Goal: Task Accomplishment & Management: Complete application form

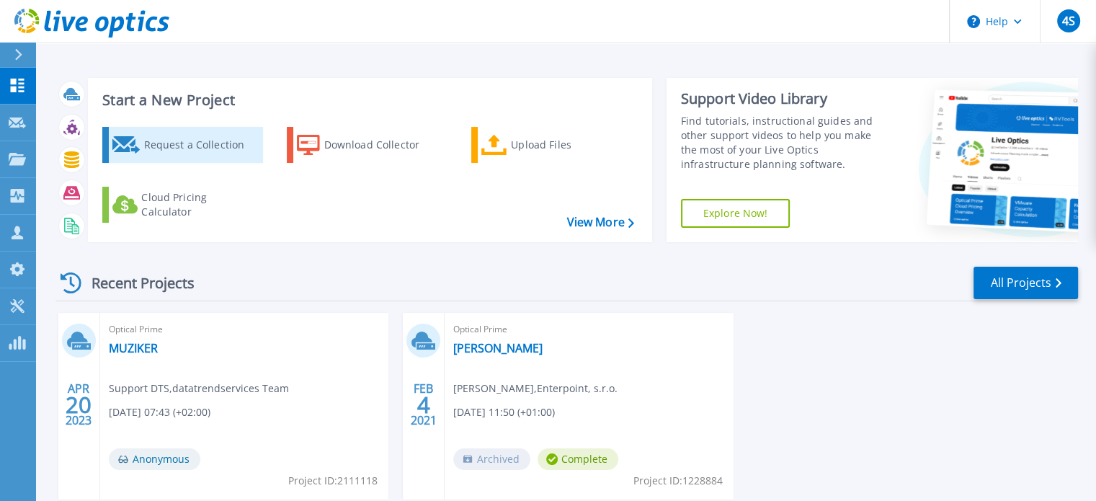
click at [129, 141] on icon at bounding box center [126, 144] width 28 height 17
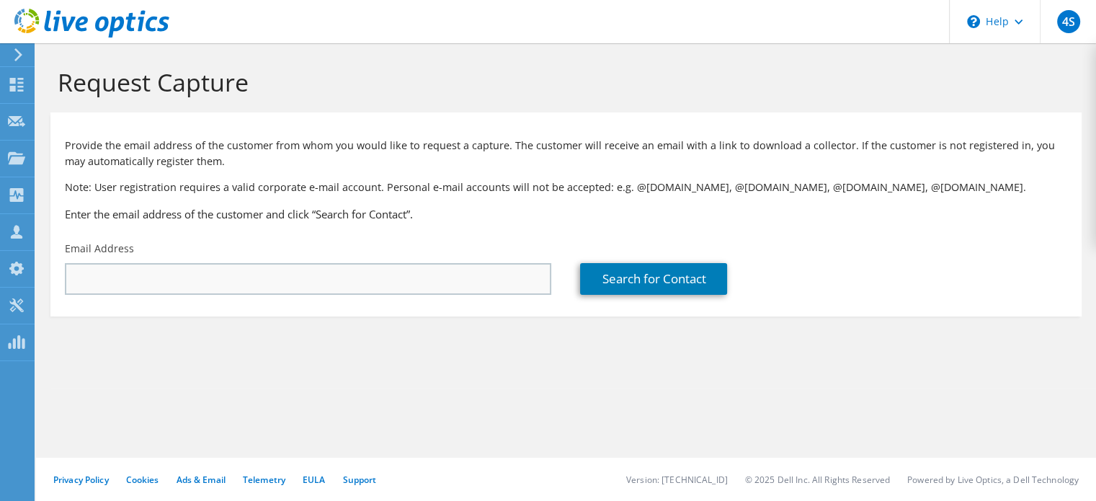
drag, startPoint x: 262, startPoint y: 295, endPoint x: 265, endPoint y: 280, distance: 15.6
click at [262, 295] on div "Email Address" at bounding box center [307, 268] width 515 height 68
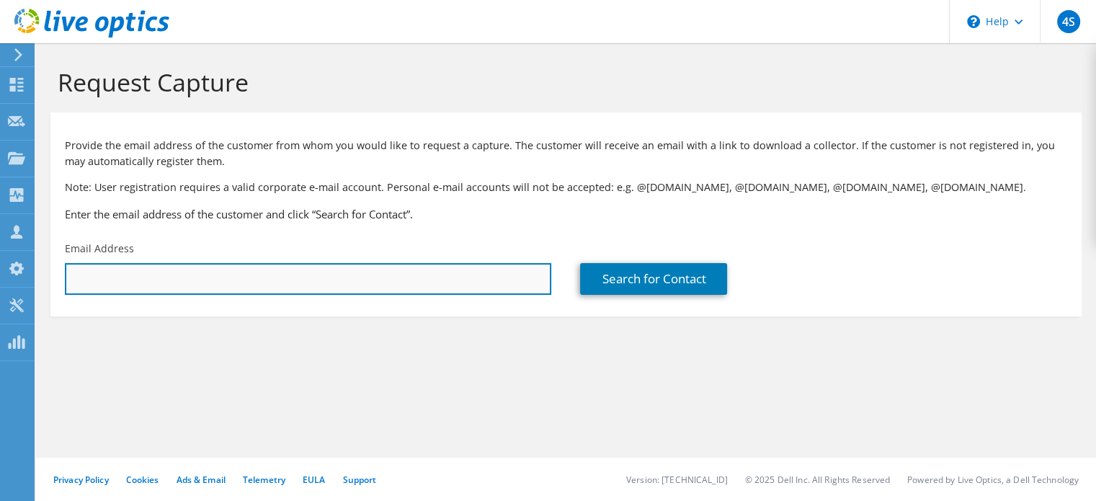
click at [265, 284] on input "text" at bounding box center [308, 279] width 486 height 32
paste input "Karlik Vladimir <vkarlik@incheba.sk>"
type input "vkarlik@incheba.sk"
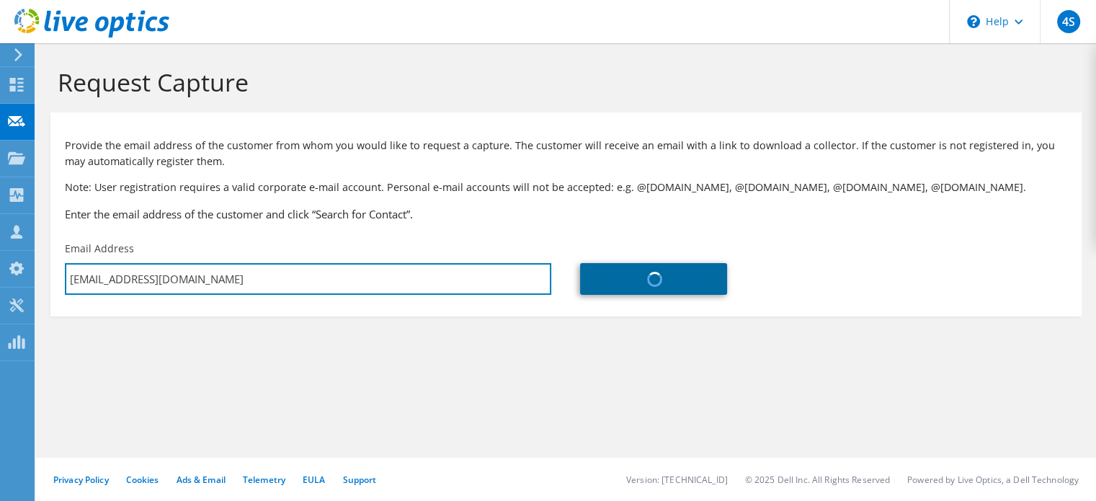
type input "INCHEBA"
type input "Vladimir"
type input "Karlik"
type input "Slovakia"
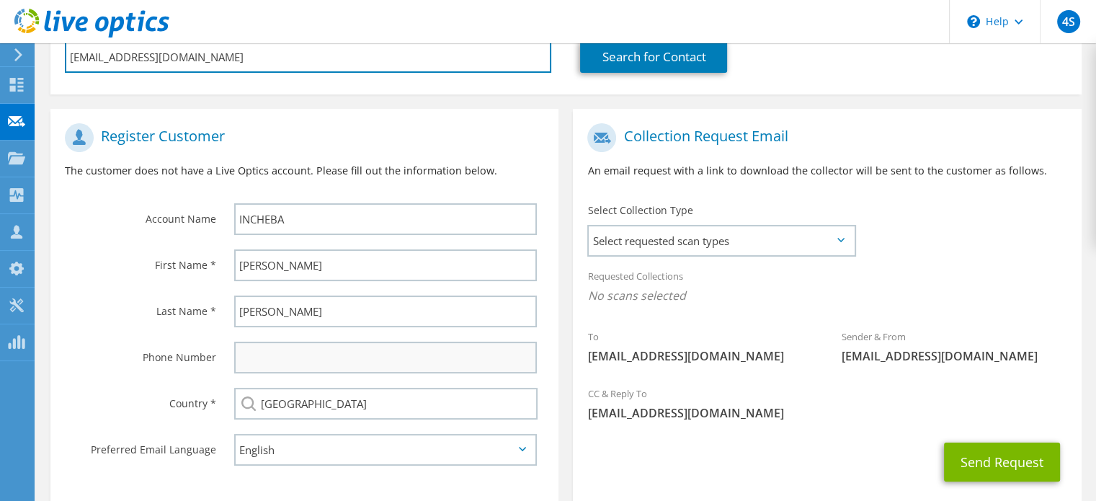
scroll to position [288, 0]
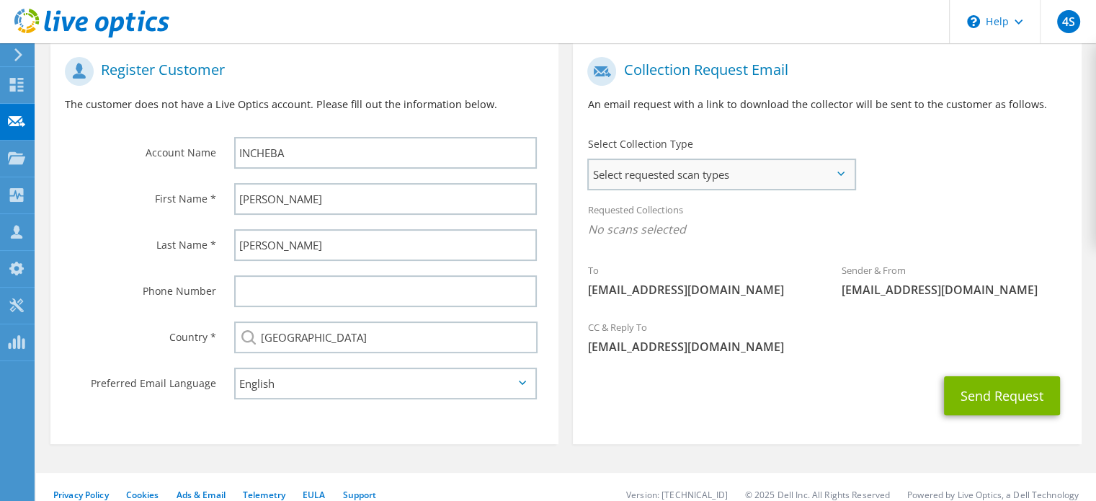
type input "vkarlik@incheba.sk"
click at [717, 172] on span "Select requested scan types" at bounding box center [721, 174] width 265 height 29
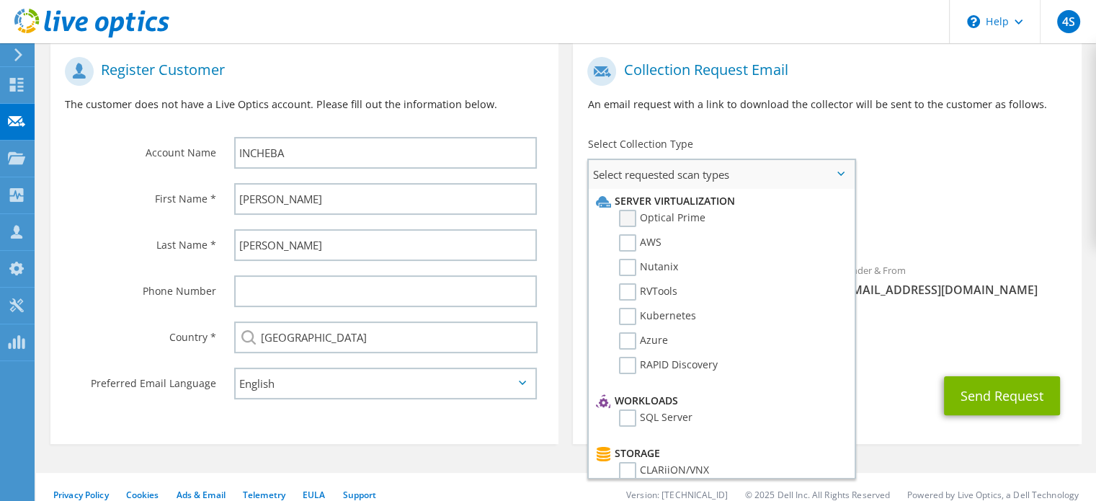
click at [685, 214] on label "Optical Prime" at bounding box center [662, 218] width 86 height 17
click at [0, 0] on input "Optical Prime" at bounding box center [0, 0] width 0 height 0
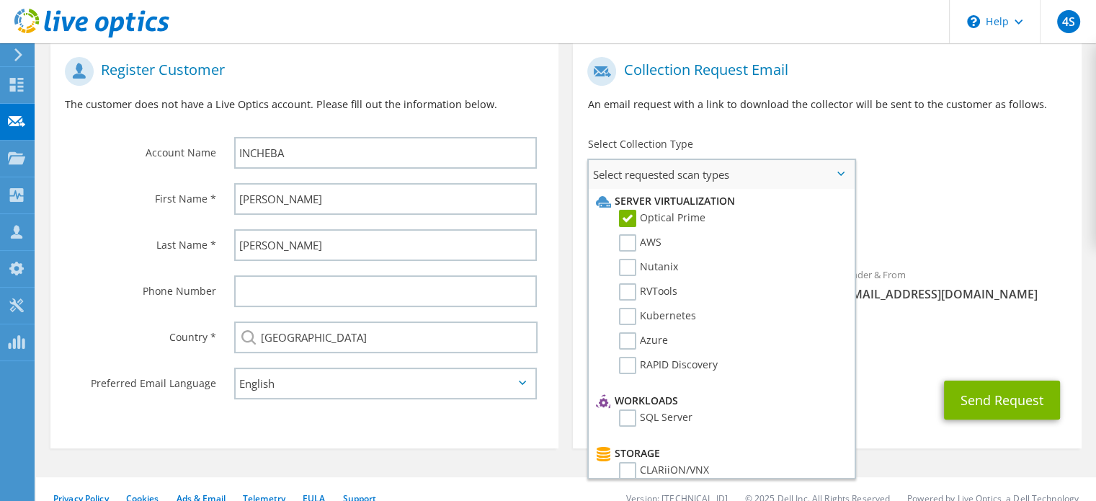
click at [767, 177] on span "Select requested scan types" at bounding box center [721, 174] width 265 height 29
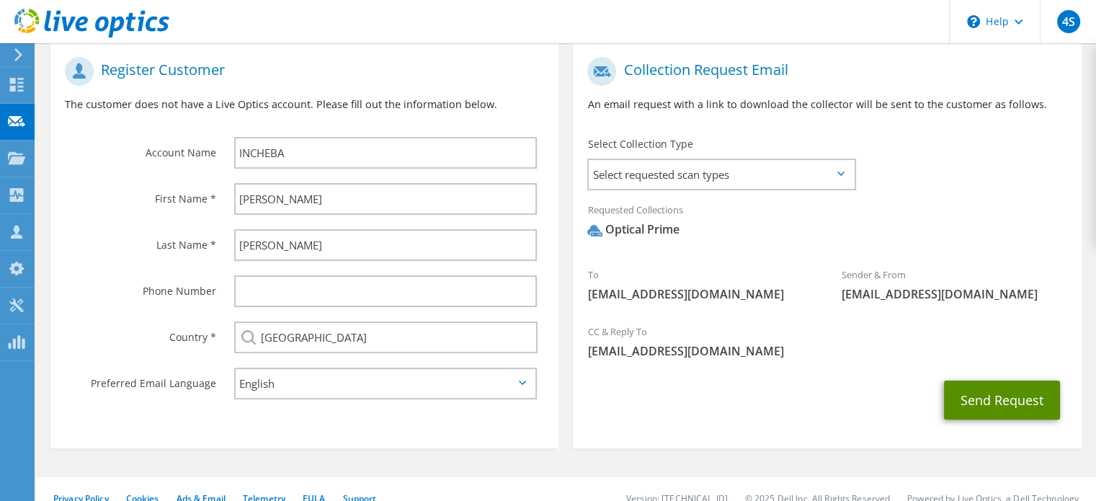
click at [989, 401] on button "Send Request" at bounding box center [1002, 399] width 116 height 39
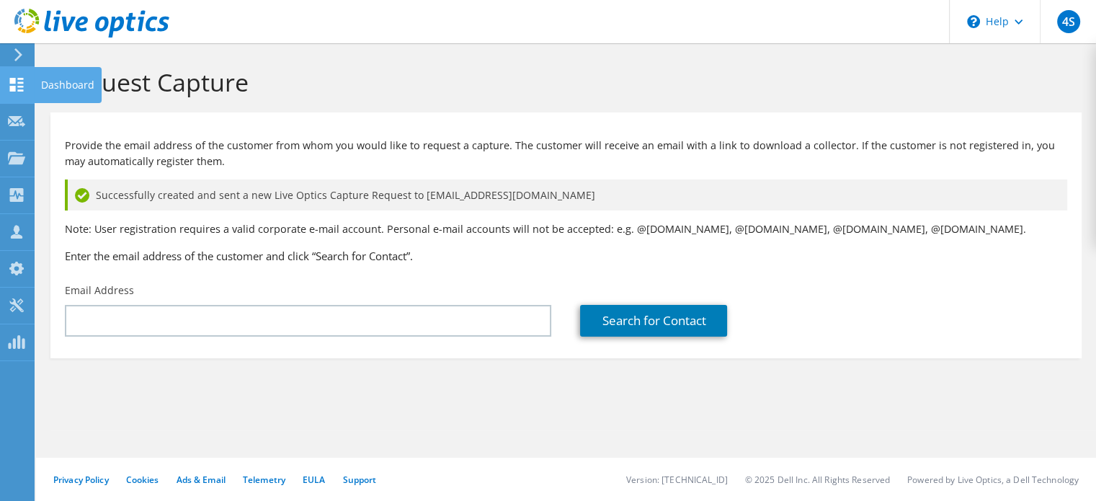
click at [17, 78] on icon at bounding box center [16, 85] width 17 height 14
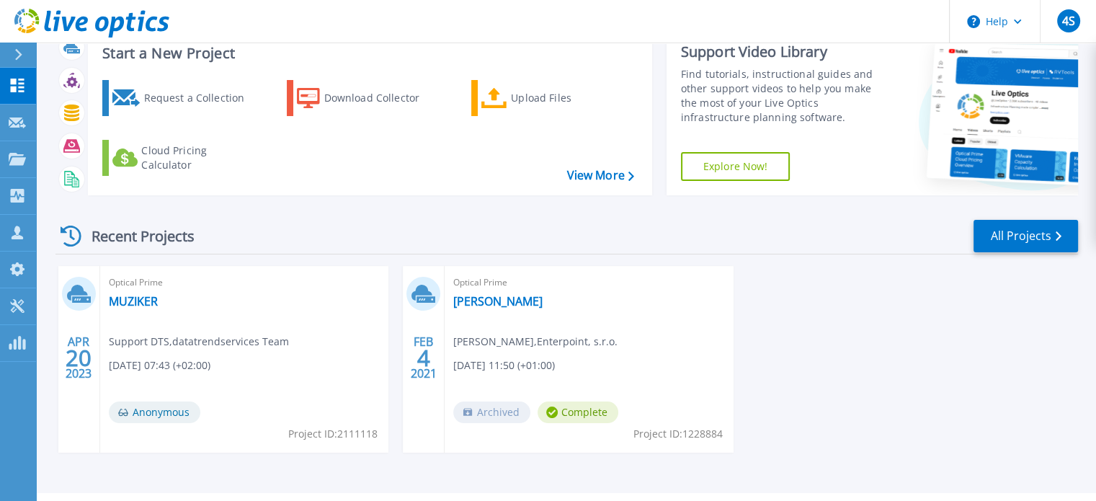
scroll to position [72, 0]
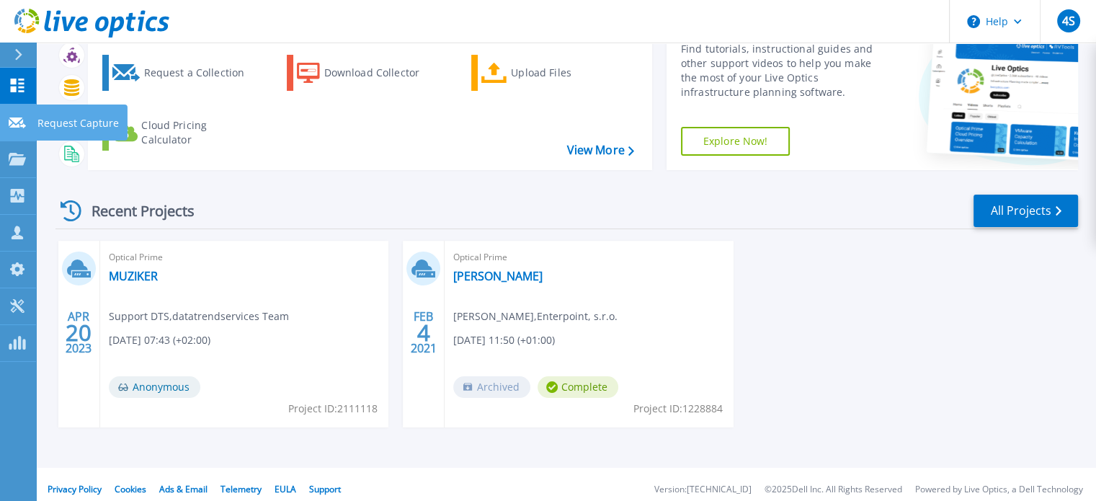
click at [11, 110] on link "Request Capture Request Capture" at bounding box center [18, 122] width 36 height 37
